Goal: Check status: Check status

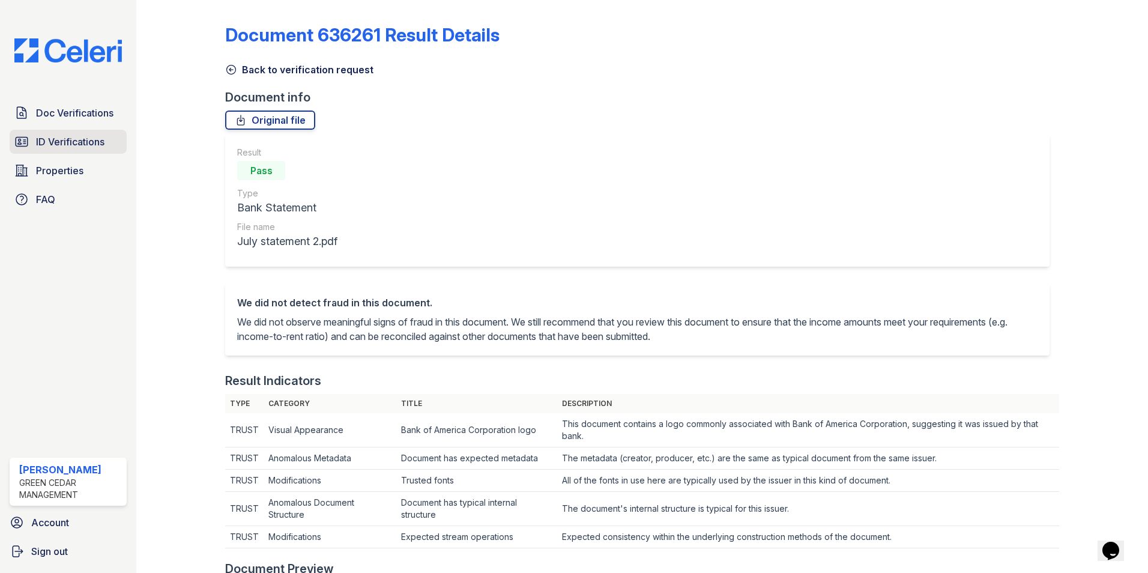
click at [62, 144] on span "ID Verifications" at bounding box center [70, 141] width 68 height 14
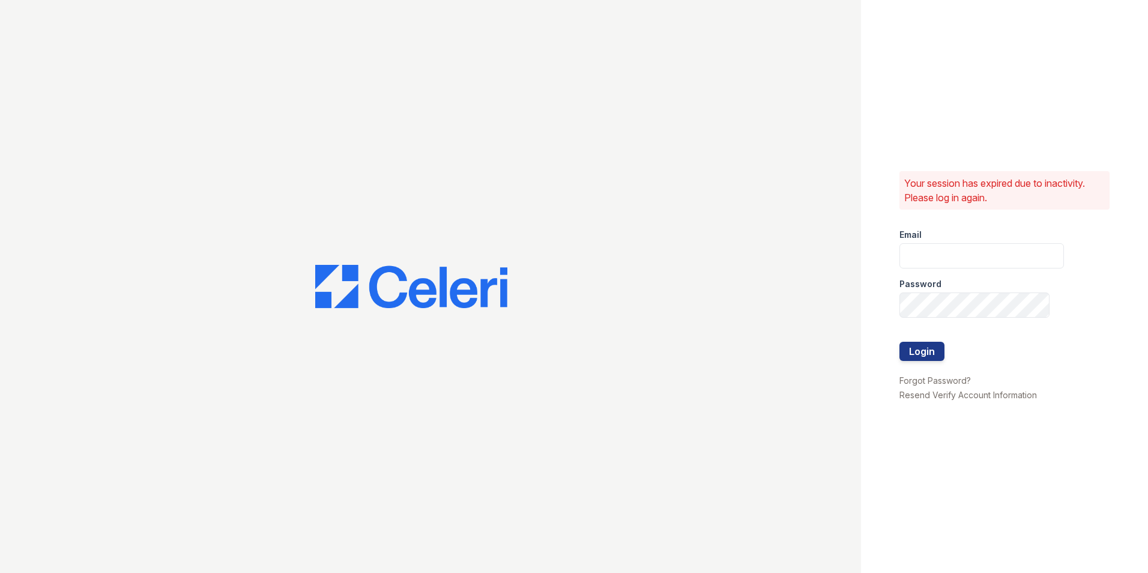
type input "Lamine.Barry@corcoran.com"
click at [912, 355] on button "Login" at bounding box center [921, 351] width 45 height 19
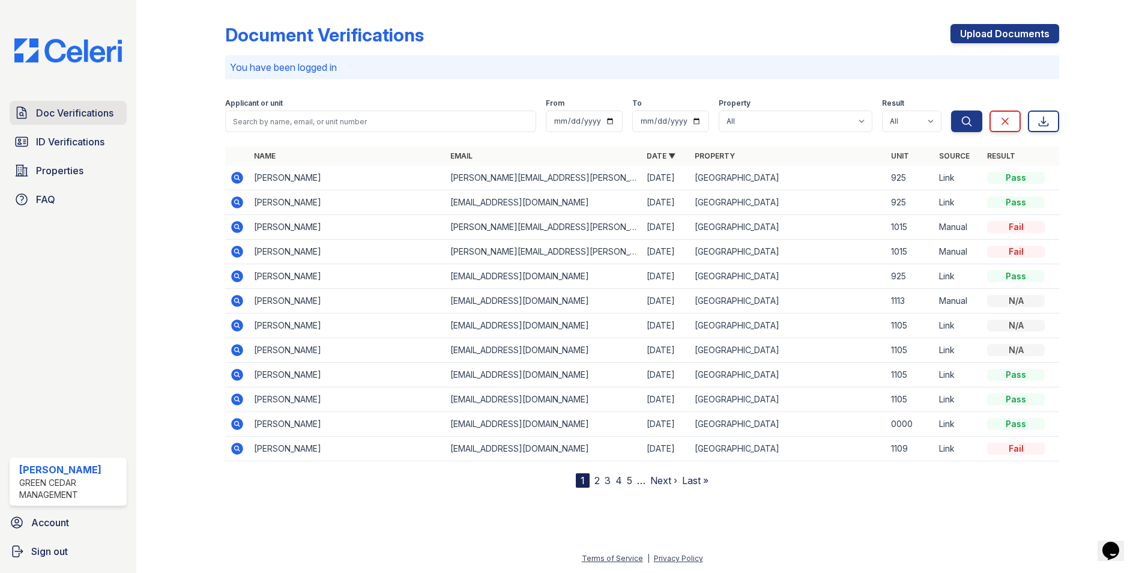
click at [97, 116] on span "Doc Verifications" at bounding box center [74, 113] width 77 height 14
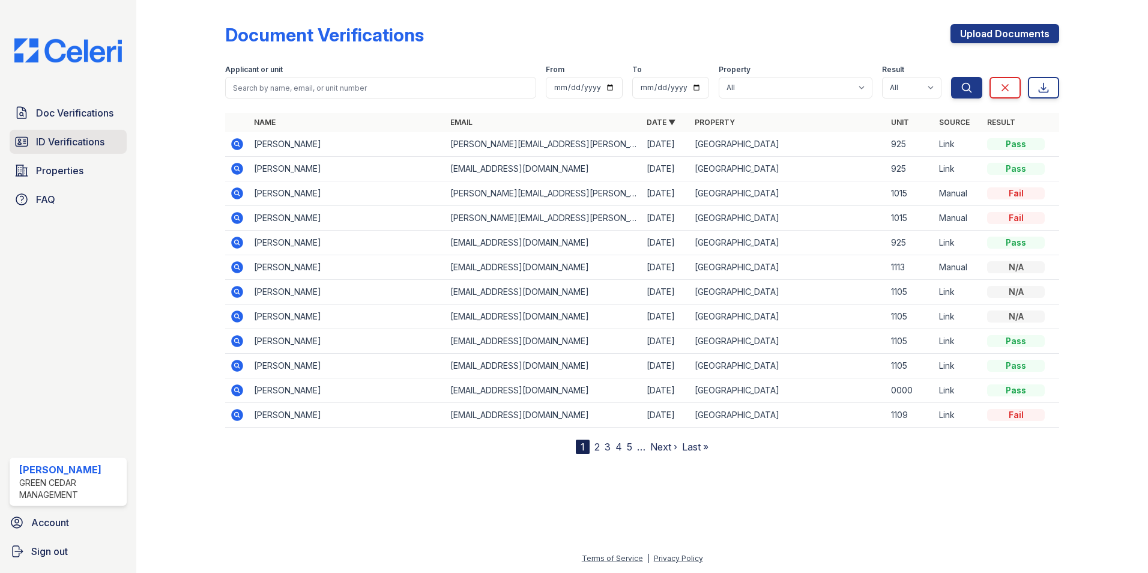
click at [50, 144] on span "ID Verifications" at bounding box center [70, 141] width 68 height 14
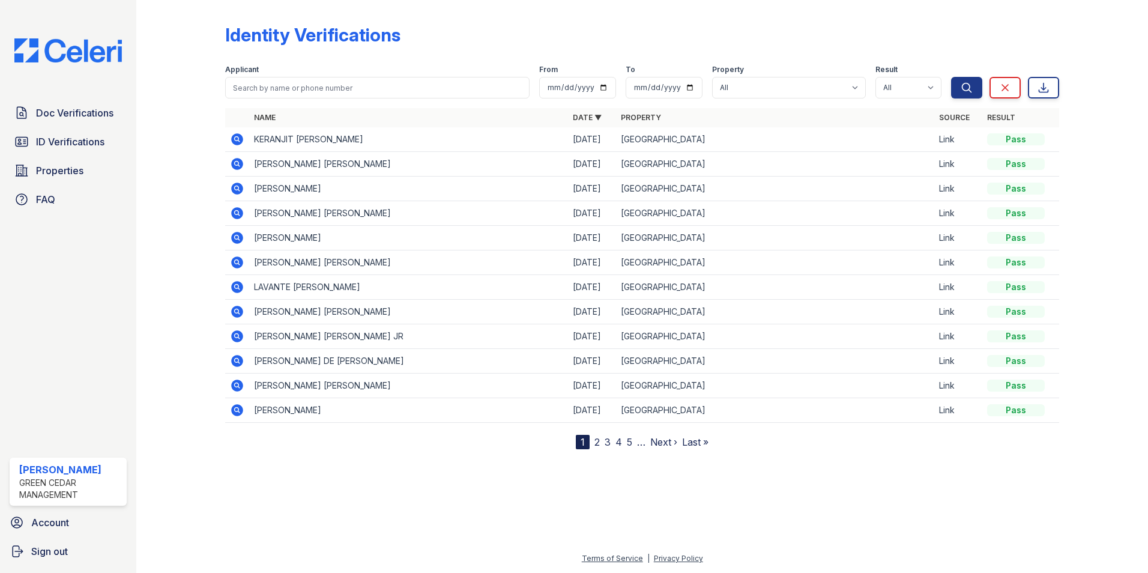
click at [240, 140] on icon at bounding box center [237, 139] width 14 height 14
